Goal: Transaction & Acquisition: Subscribe to service/newsletter

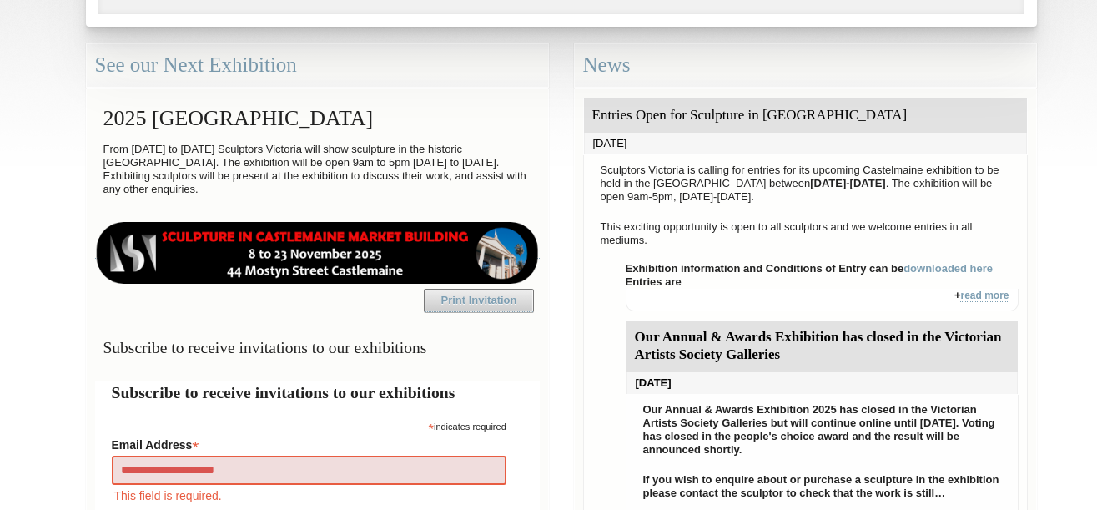
type input "**********"
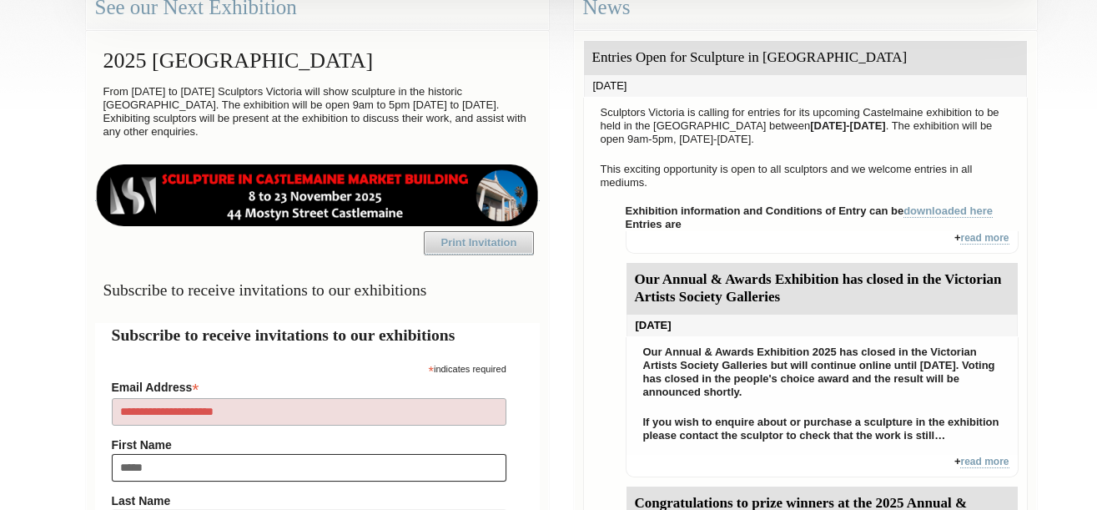
type input "******"
type input "**"
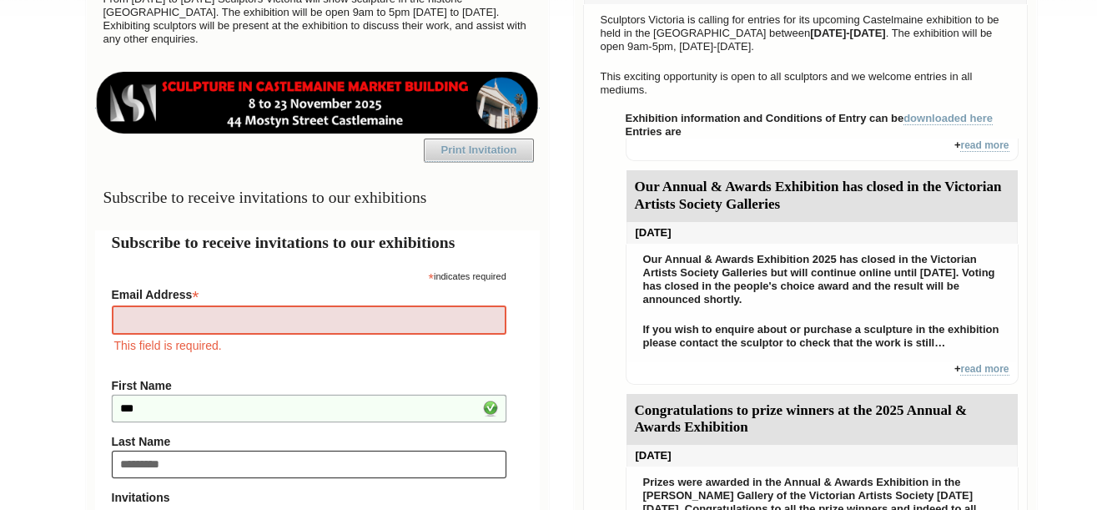
type input "*********"
